Goal: Information Seeking & Learning: Find specific fact

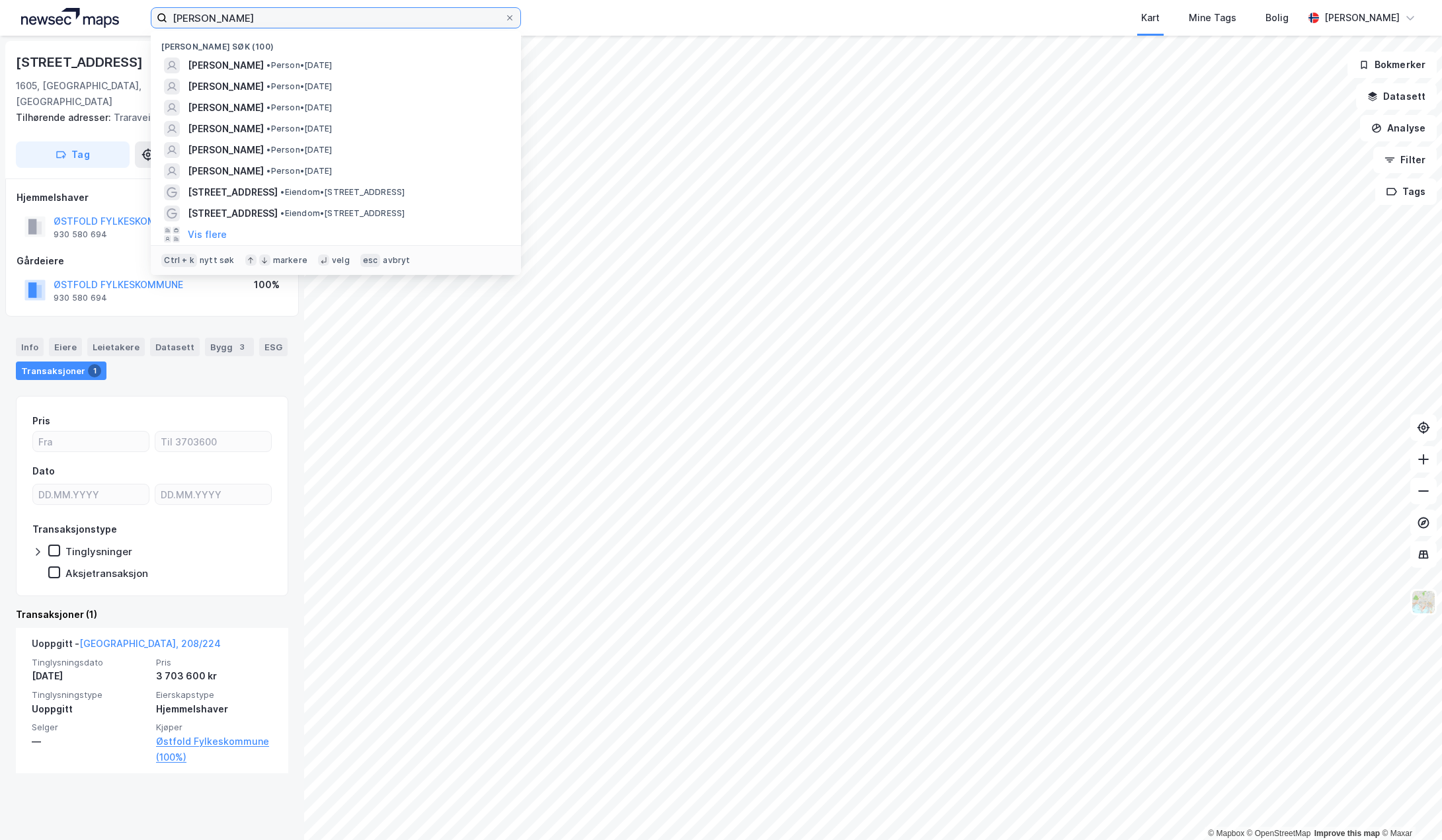
drag, startPoint x: 296, startPoint y: 23, endPoint x: -227, endPoint y: 18, distance: 523.0
click at [0, 18] on html "[PERSON_NAME] søk (100) [PERSON_NAME] • Person • [DATE] [PERSON_NAME] • Person …" at bounding box center [721, 420] width 1442 height 840
click at [510, 19] on icon at bounding box center [510, 18] width 8 height 8
click at [504, 19] on input "[PERSON_NAME]" at bounding box center [336, 18] width 337 height 19
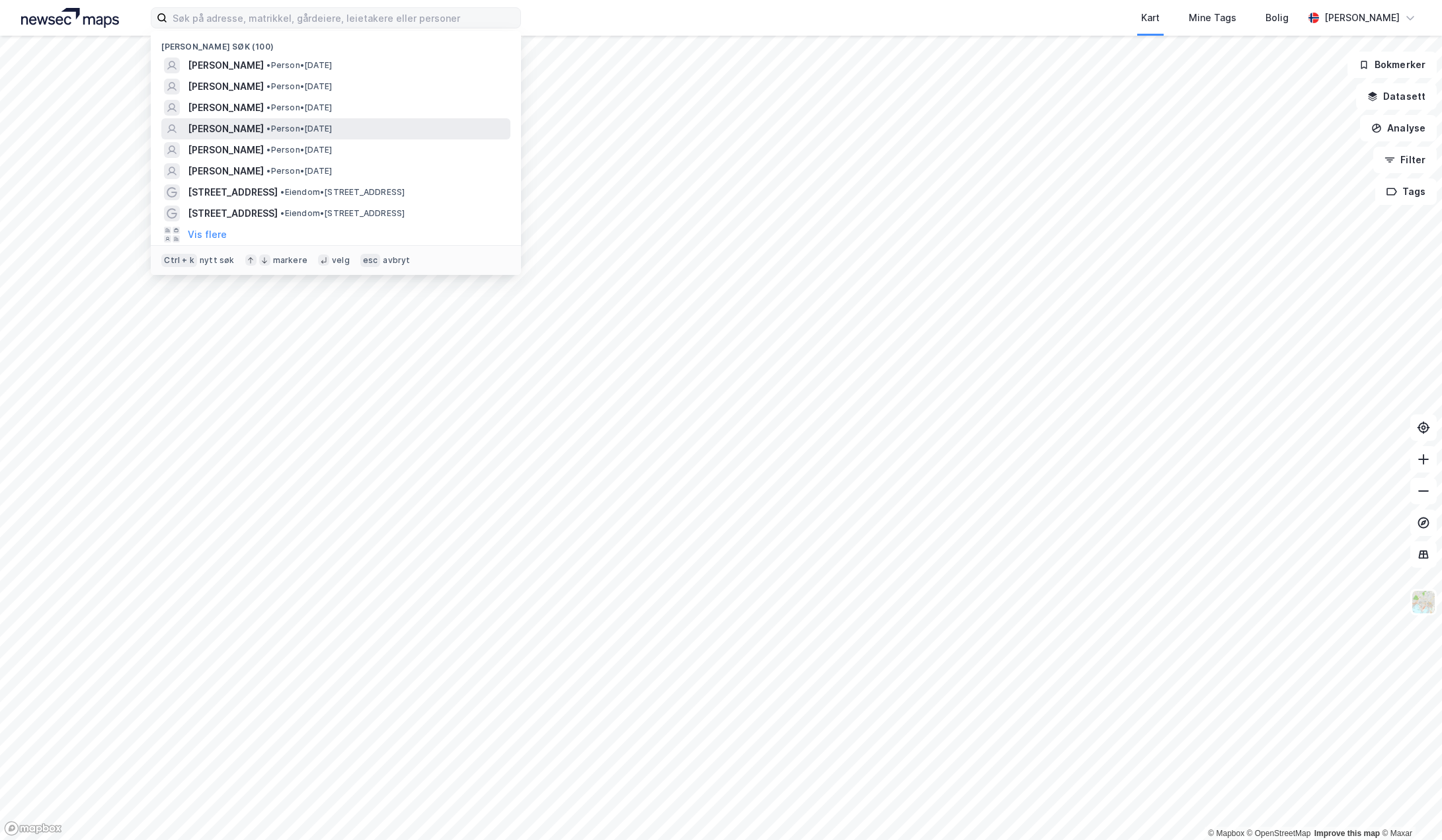
click at [216, 122] on span "[PERSON_NAME]" at bounding box center [226, 129] width 76 height 16
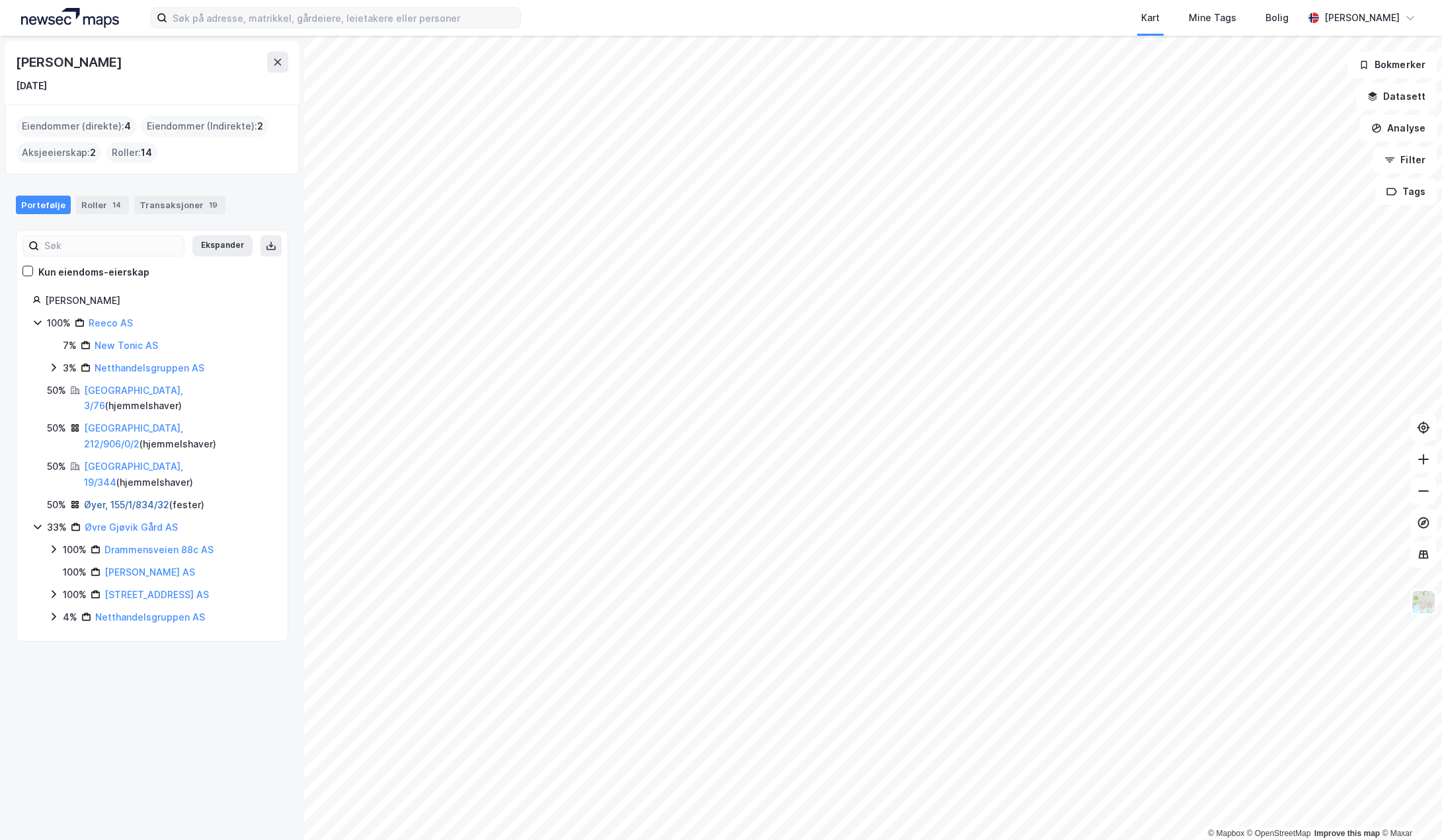
click at [126, 499] on link "Øyer, 155/1/834/32" at bounding box center [126, 505] width 85 height 12
